Goal: Information Seeking & Learning: Check status

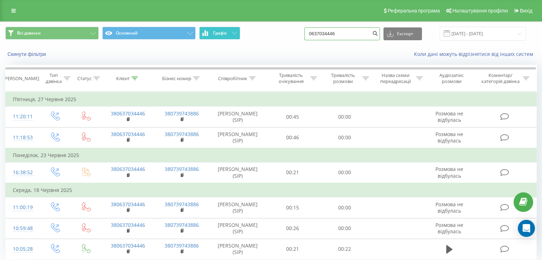
drag, startPoint x: 353, startPoint y: 33, endPoint x: 223, endPoint y: 36, distance: 130.4
click at [224, 36] on div "Всі дзвінки Основний Графік 0637034446 Експорт .csv .xls .xlsx [DATE] - [DATE]" at bounding box center [270, 34] width 531 height 14
paste input "83164544"
type input "0683164544"
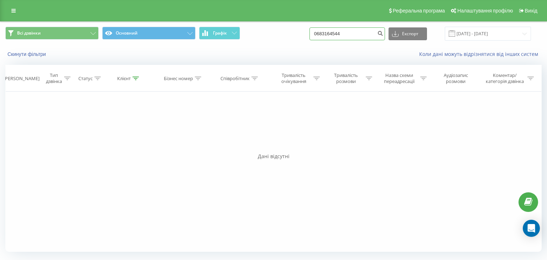
paste input "37034446"
drag, startPoint x: 361, startPoint y: 34, endPoint x: 168, endPoint y: 42, distance: 193.2
click at [168, 40] on div "Всі дзвінки Основний Графік 0637034446 Експорт .csv .xls .xlsx [DATE] - [DATE]" at bounding box center [273, 34] width 536 height 14
type input "0637034446"
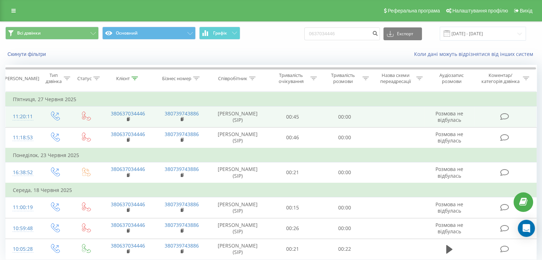
click at [504, 114] on icon at bounding box center [504, 116] width 9 height 7
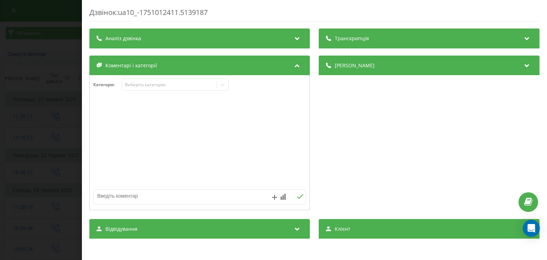
drag, startPoint x: 40, startPoint y: 99, endPoint x: 82, endPoint y: 106, distance: 43.0
click at [41, 96] on div "Дзвінок : ua10_-1751012411.5139187 Транскрипція Для AI-аналізу майбутніх дзвінк…" at bounding box center [273, 130] width 547 height 260
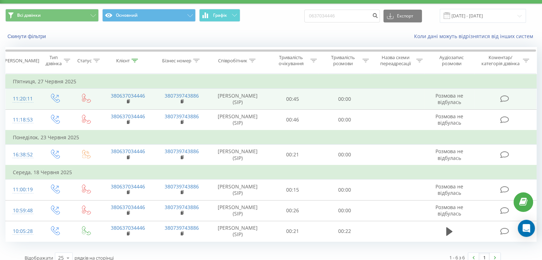
scroll to position [25, 0]
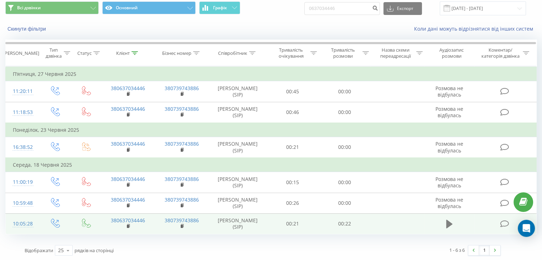
click at [448, 221] on icon at bounding box center [449, 224] width 6 height 9
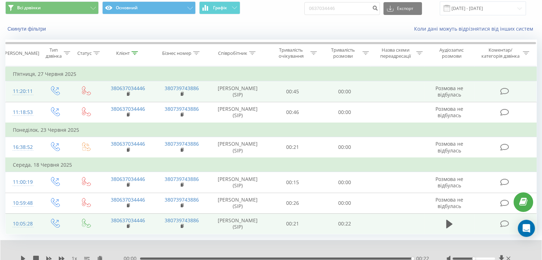
scroll to position [0, 0]
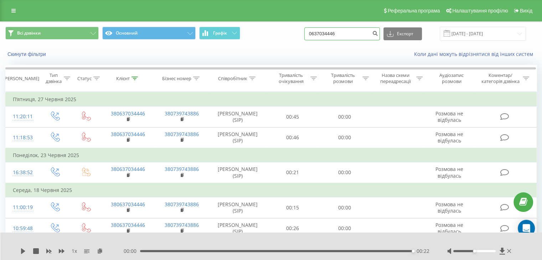
click at [335, 34] on input "0637034446" at bounding box center [341, 33] width 75 height 13
click at [337, 35] on input "0637034446" at bounding box center [341, 33] width 75 height 13
click at [115, 49] on div "Скинути фільтри Коли дані можуть відрізнятися вiд інших систем" at bounding box center [270, 54] width 541 height 17
click at [329, 33] on input "0637034446" at bounding box center [341, 33] width 75 height 13
